Goal: Check status: Check status

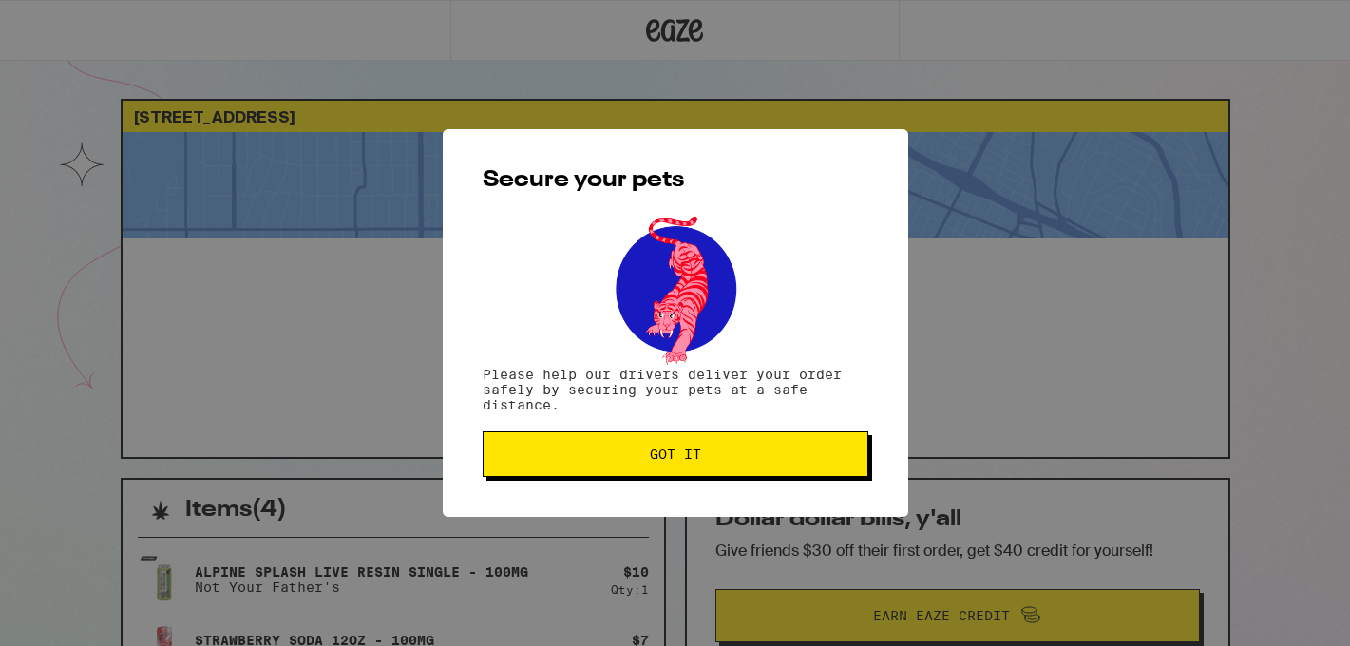
click at [597, 453] on span "Got it" at bounding box center [676, 454] width 354 height 13
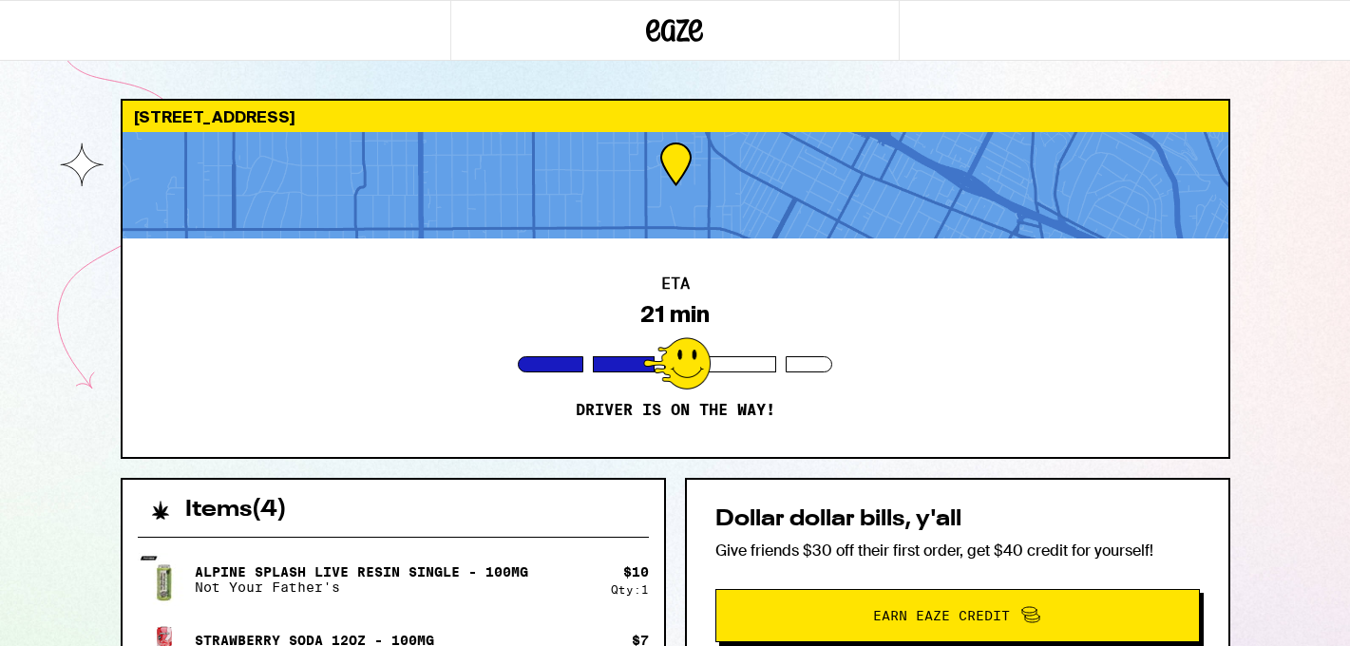
click at [908, 420] on div "ETA 21 min Driver is on the way!" at bounding box center [676, 348] width 1106 height 219
click at [227, 510] on h2 "Items ( 4 )" at bounding box center [236, 510] width 102 height 23
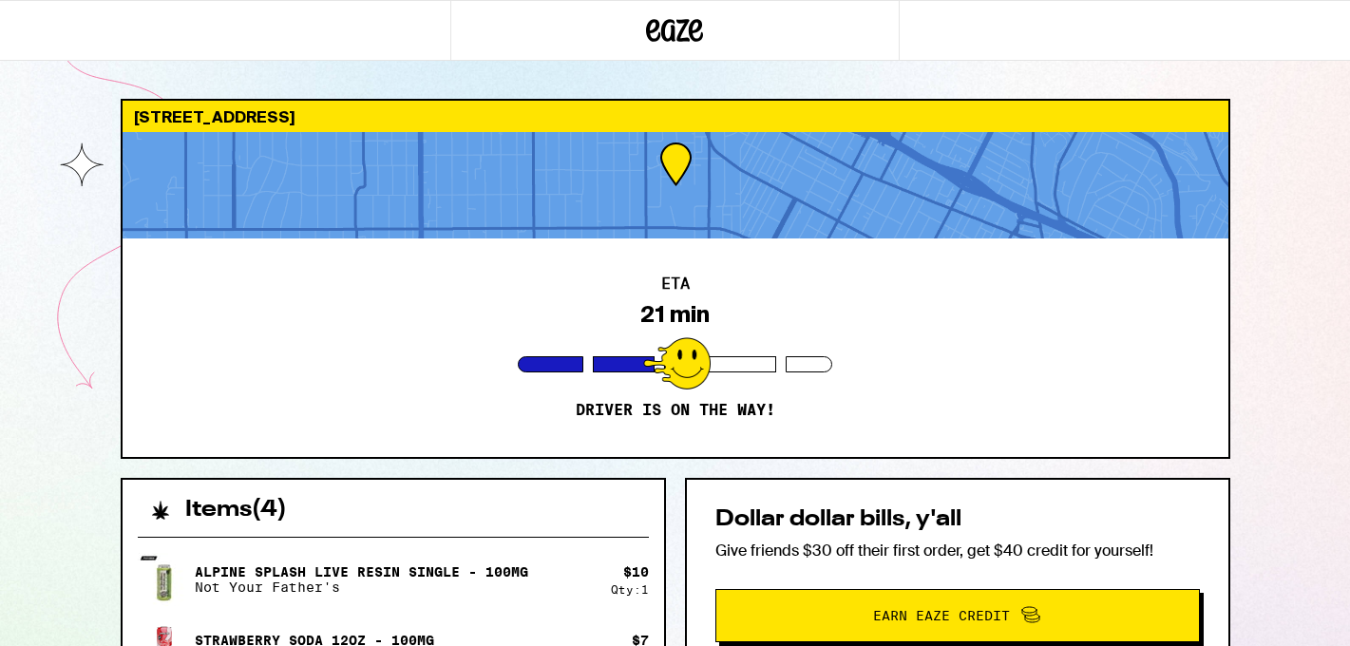
click at [671, 35] on icon at bounding box center [675, 30] width 29 height 23
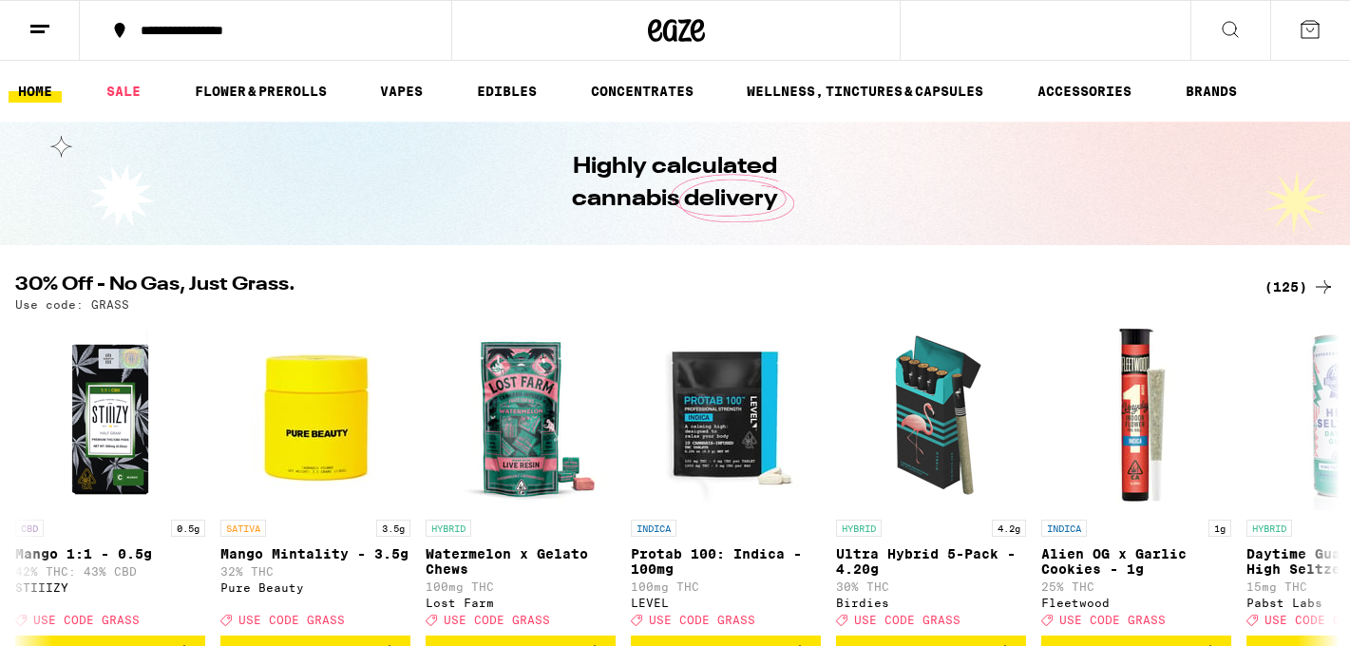
click at [37, 33] on icon at bounding box center [40, 29] width 23 height 23
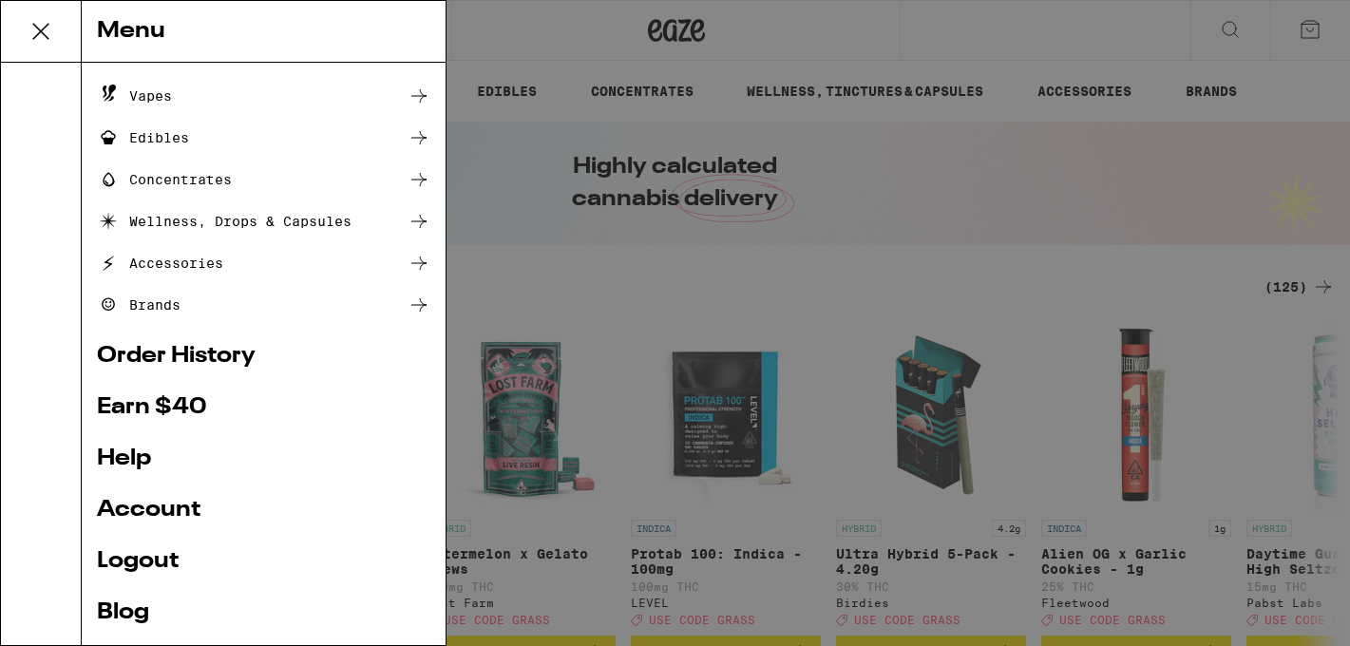
scroll to position [227, 0]
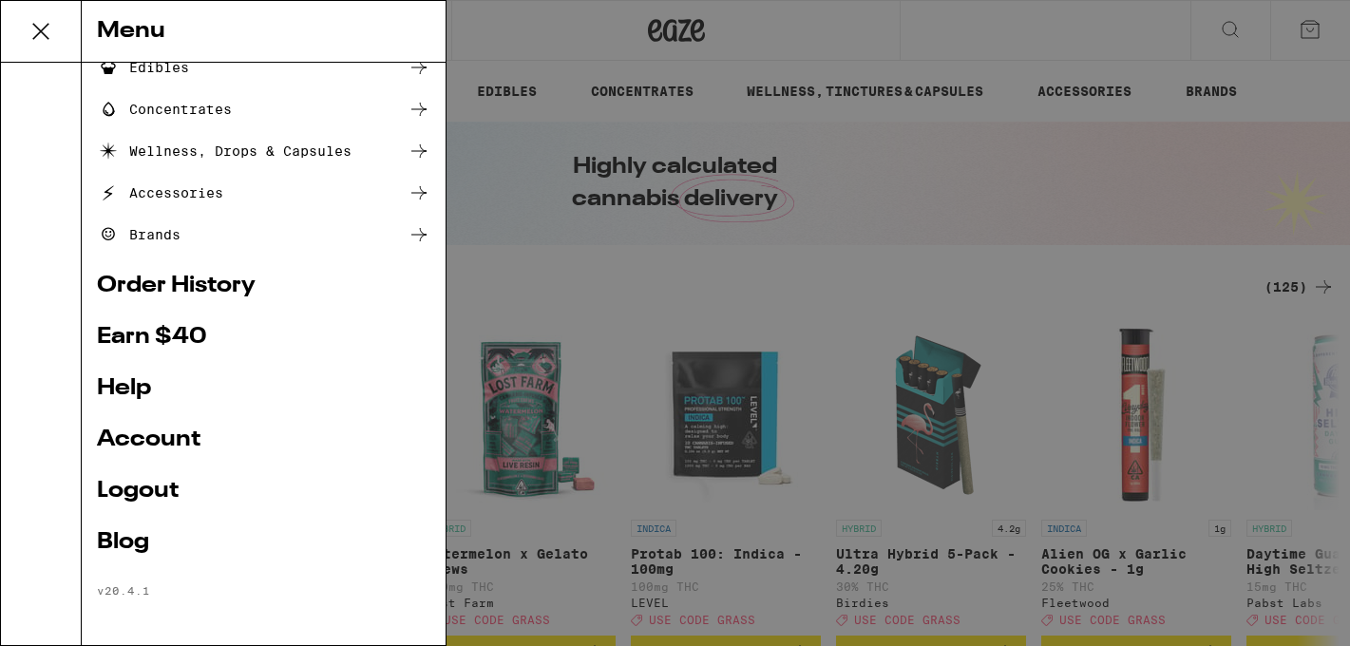
click at [147, 434] on link "Account" at bounding box center [264, 440] width 334 height 23
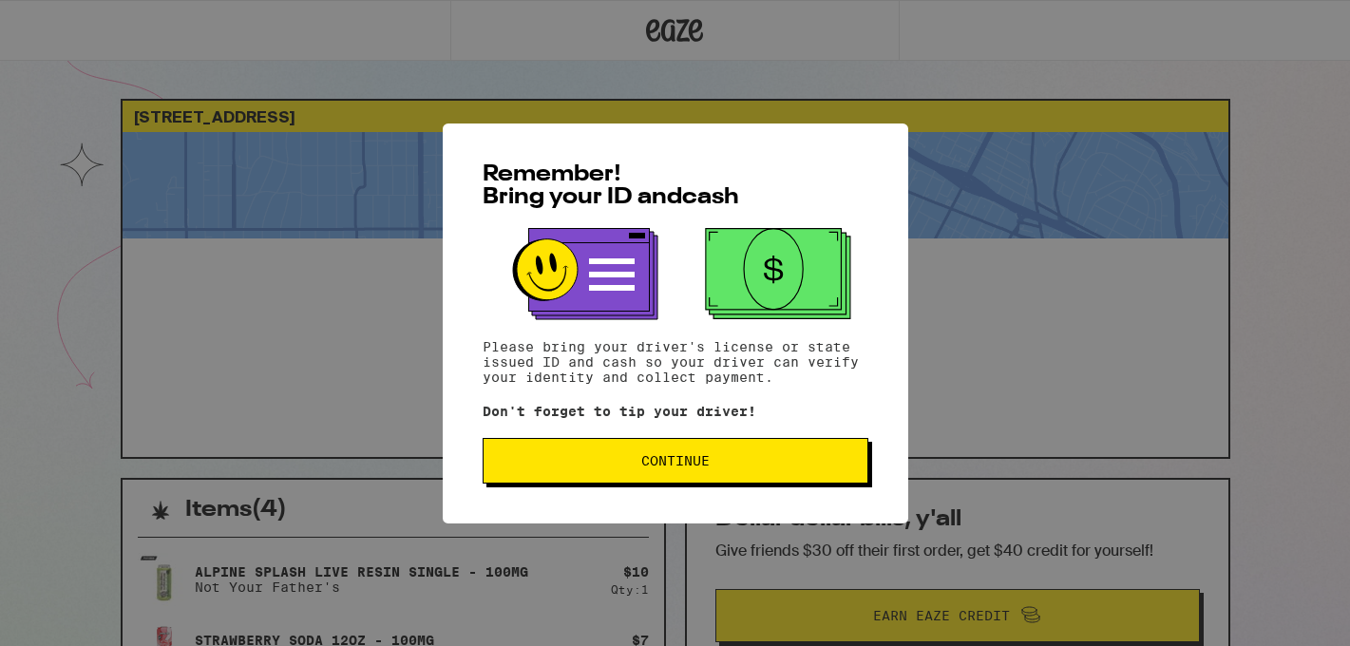
click at [564, 480] on button "Continue" at bounding box center [676, 461] width 386 height 46
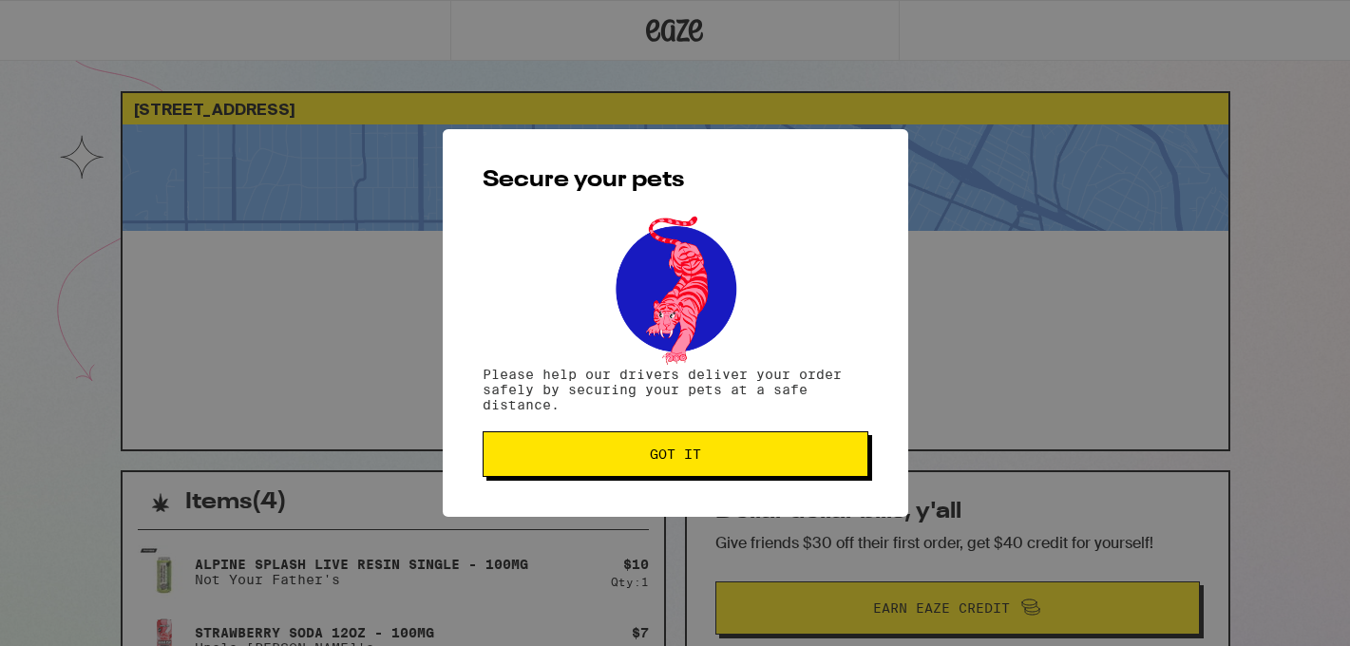
scroll to position [9, 0]
click at [565, 470] on button "Got it" at bounding box center [676, 454] width 386 height 46
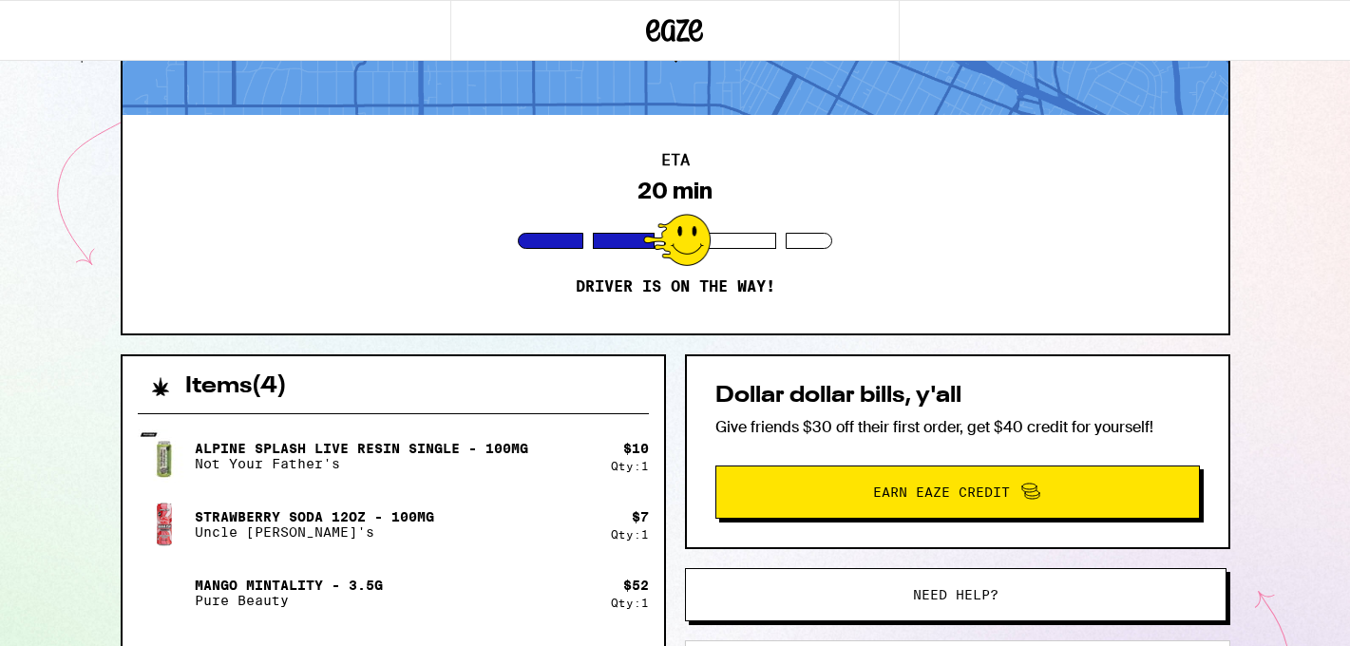
scroll to position [0, 0]
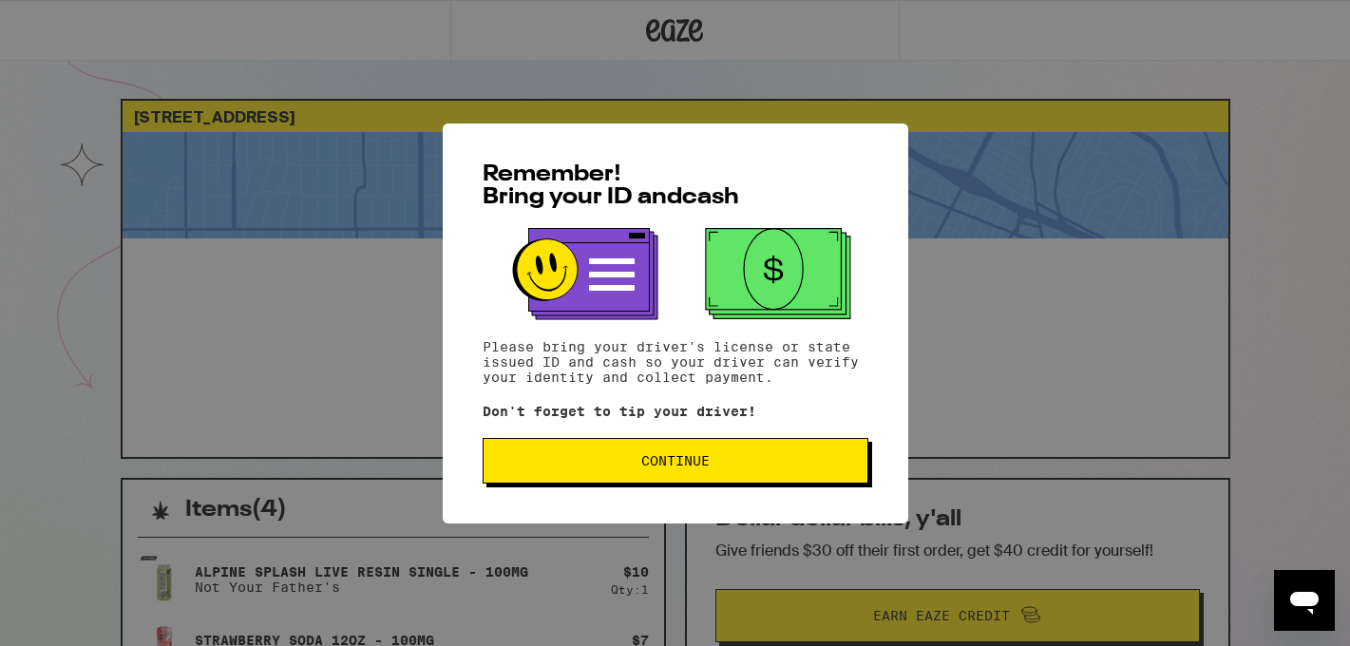
click at [720, 494] on div "Remember! Bring your ID and cash Please bring your driver's license or state is…" at bounding box center [676, 324] width 466 height 400
click at [716, 464] on span "Continue" at bounding box center [676, 460] width 354 height 13
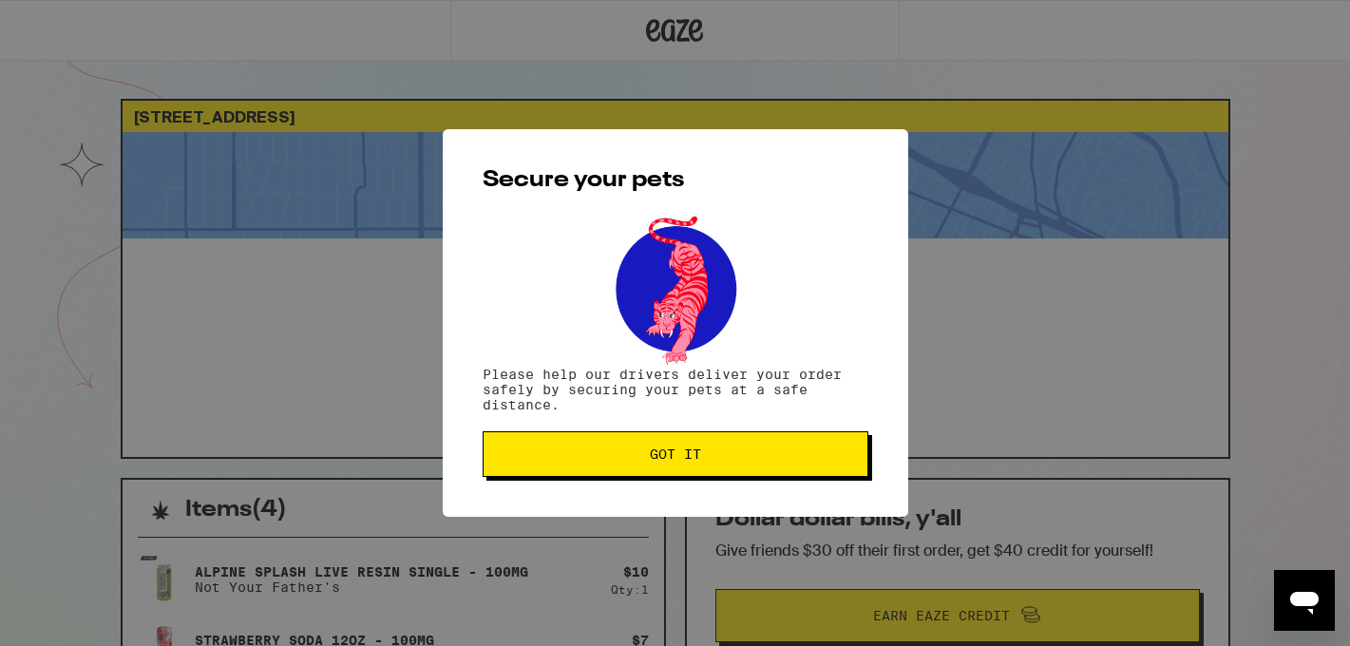
click at [716, 464] on button "Got it" at bounding box center [676, 454] width 386 height 46
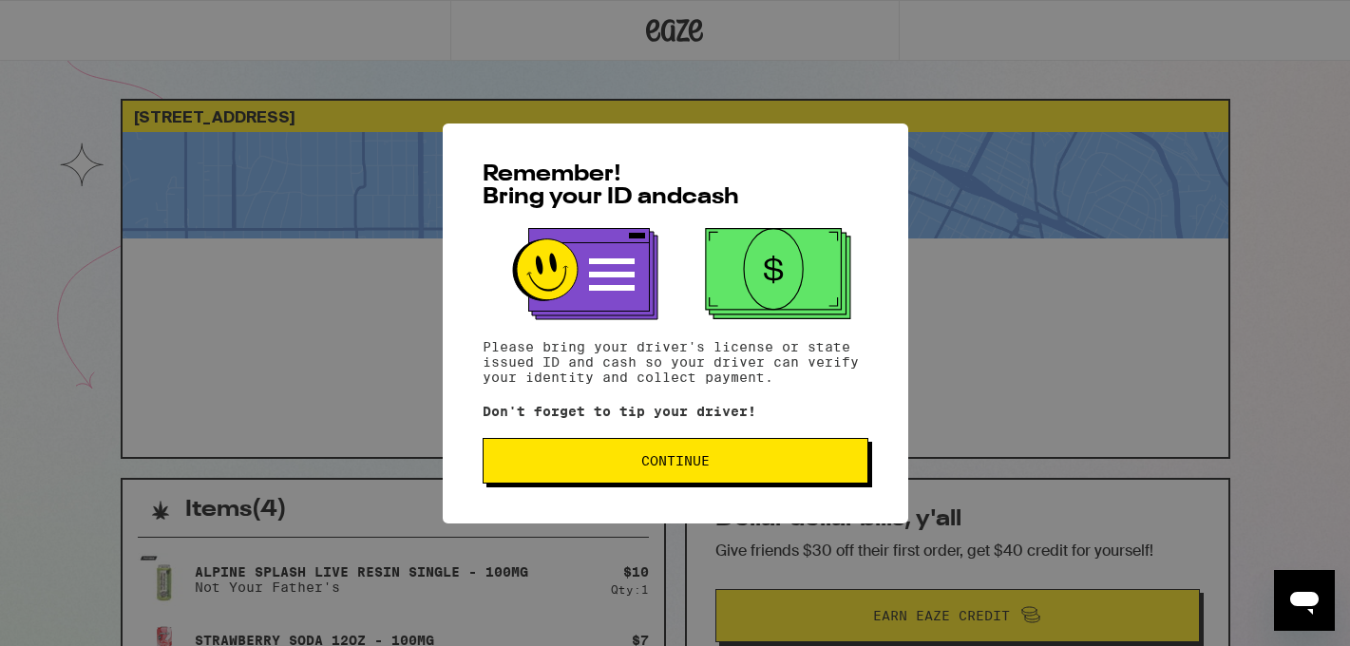
click at [666, 468] on span "Continue" at bounding box center [675, 460] width 68 height 13
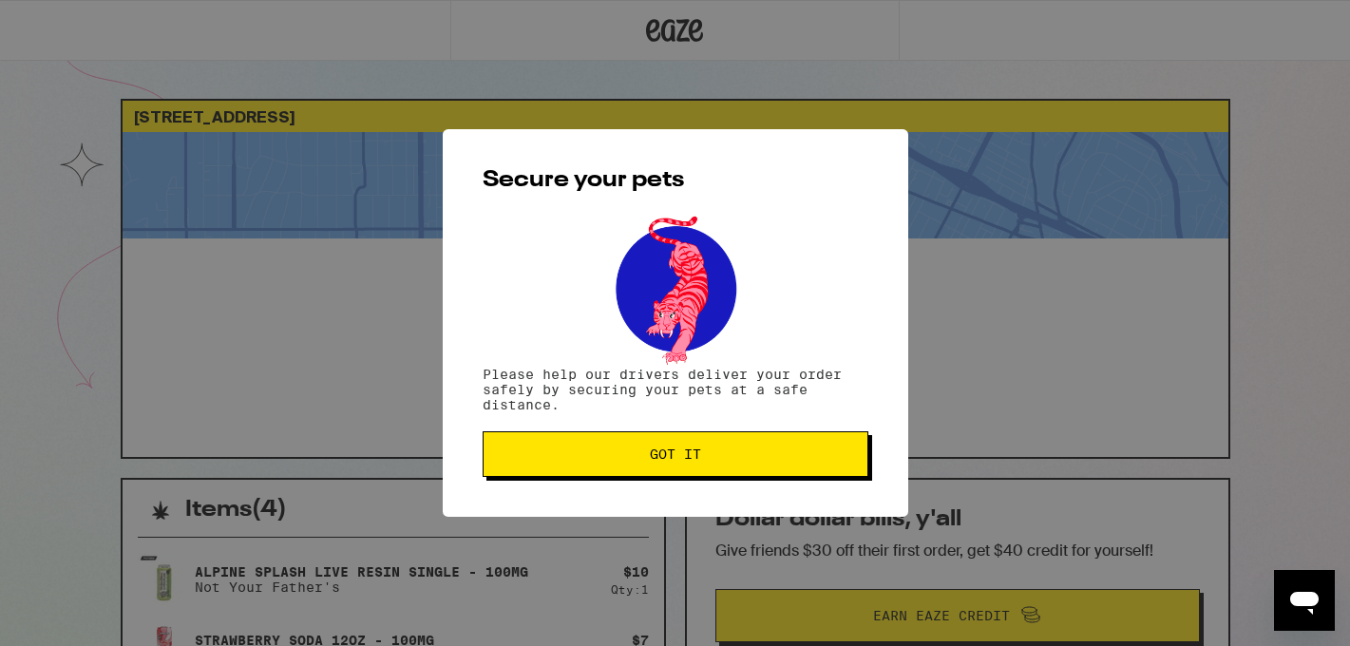
click at [666, 468] on button "Got it" at bounding box center [676, 454] width 386 height 46
